Goal: Find specific page/section: Find specific page/section

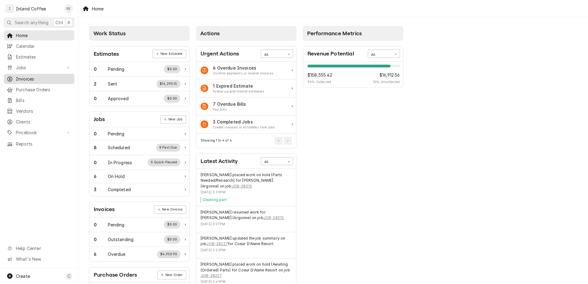
click at [40, 77] on span "Invoices" at bounding box center [43, 79] width 55 height 6
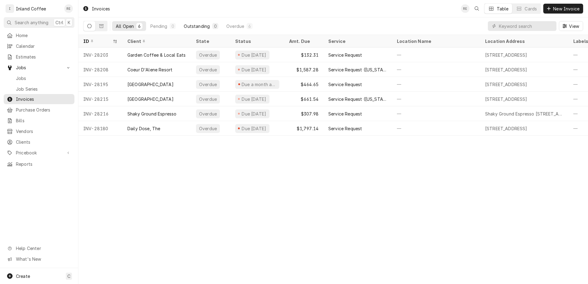
click at [202, 27] on div "Outstanding" at bounding box center [197, 26] width 26 height 6
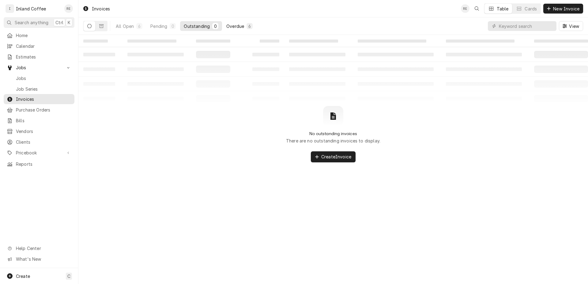
click at [244, 26] on button "Overdue 6" at bounding box center [240, 26] width 34 height 10
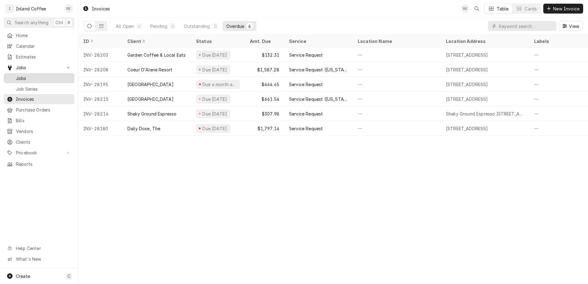
click at [26, 79] on div "Jobs" at bounding box center [39, 78] width 68 height 8
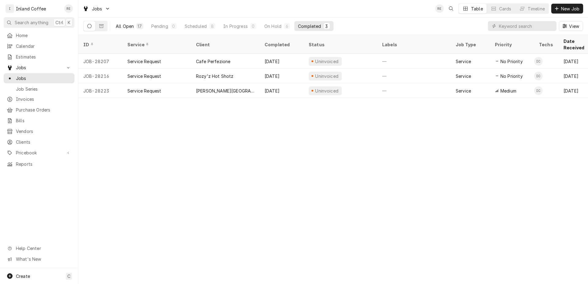
click at [132, 28] on div "All Open" at bounding box center [125, 26] width 18 height 6
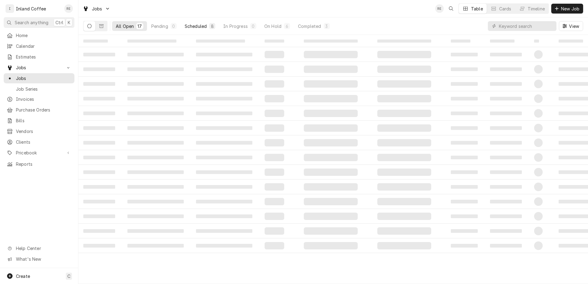
click at [197, 28] on div "Scheduled" at bounding box center [196, 26] width 22 height 6
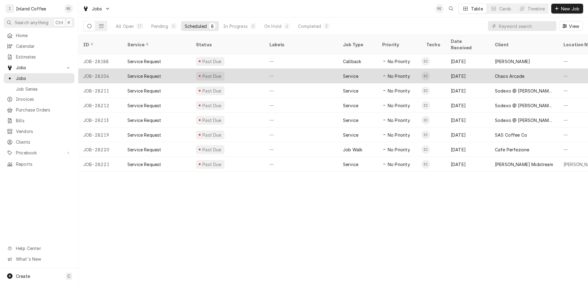
click at [136, 73] on div "Service Request" at bounding box center [144, 76] width 34 height 6
